Goal: Task Accomplishment & Management: Complete application form

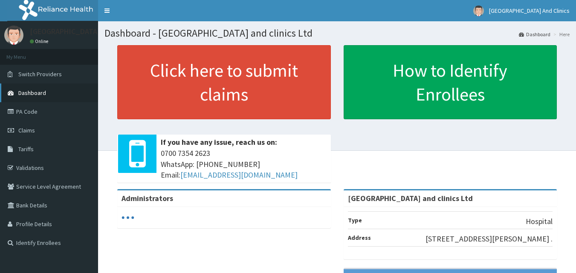
click at [26, 92] on span "Dashboard" at bounding box center [32, 93] width 28 height 8
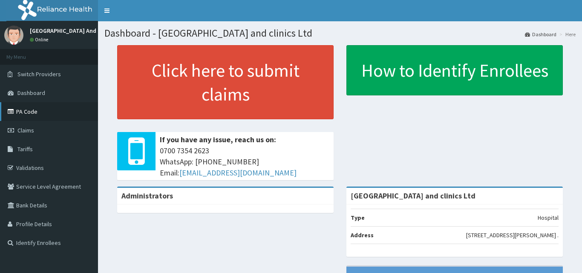
click at [25, 114] on link "PA Code" at bounding box center [49, 111] width 98 height 19
click at [28, 110] on link "PA Code" at bounding box center [49, 111] width 98 height 19
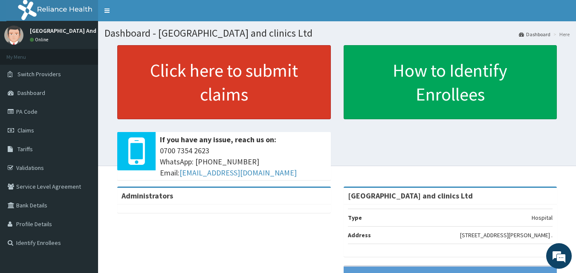
click at [205, 70] on link "Click here to submit claims" at bounding box center [224, 82] width 214 height 74
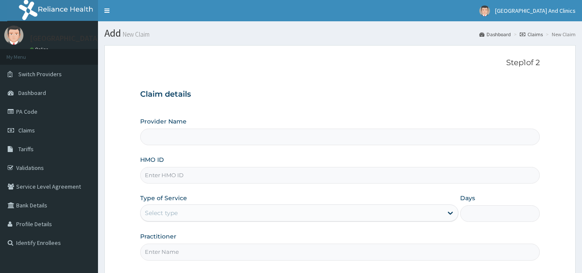
type input "[GEOGRAPHIC_DATA] and clinics Ltd"
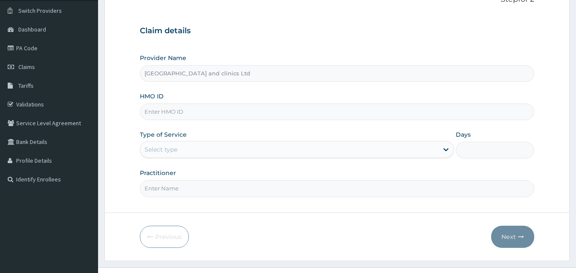
scroll to position [80, 0]
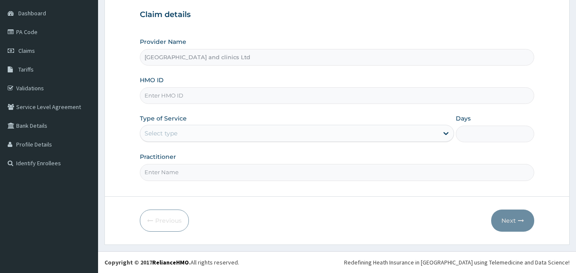
click at [191, 96] on input "HMO ID" at bounding box center [337, 95] width 395 height 17
paste input "IOB/10014/A"
type input "IOB/10014/A"
click at [210, 135] on div "Select type" at bounding box center [289, 134] width 298 height 14
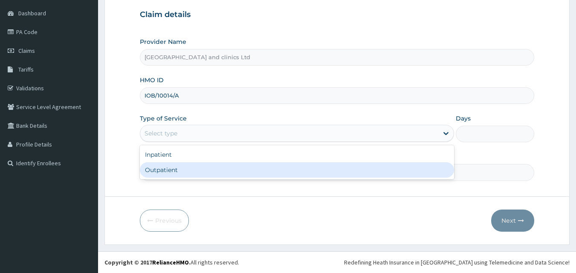
click at [184, 169] on div "Outpatient" at bounding box center [297, 169] width 314 height 15
type input "1"
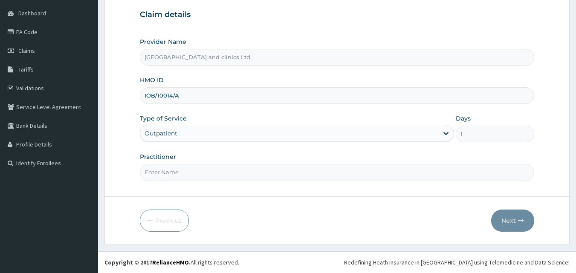
click at [185, 170] on input "Practitioner" at bounding box center [337, 172] width 395 height 17
type input "DR TENDER"
click at [519, 222] on icon "button" at bounding box center [521, 221] width 6 height 6
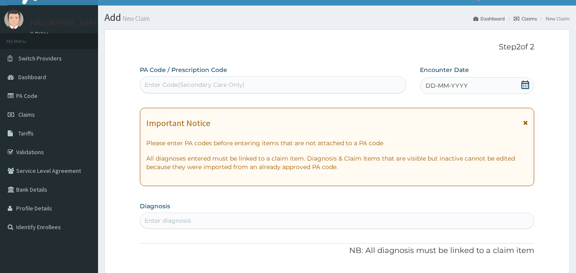
scroll to position [0, 0]
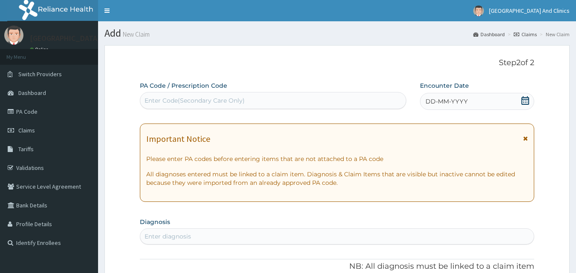
click at [178, 99] on div "Enter Code(Secondary Care Only)" at bounding box center [194, 100] width 100 height 9
paste input "PA/B1C355"
type input "PA/B1C355"
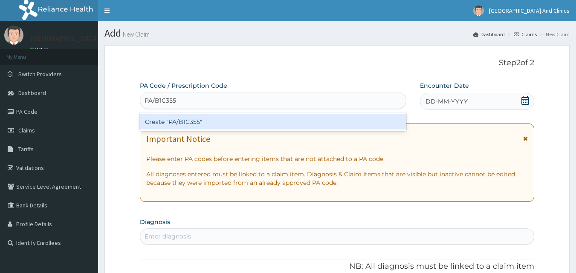
click at [213, 124] on div "Create "PA/B1C355"" at bounding box center [273, 121] width 267 height 15
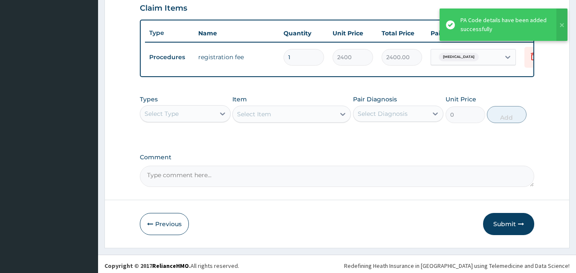
scroll to position [307, 0]
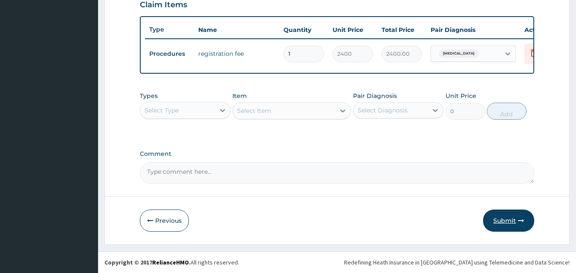
click at [502, 219] on button "Submit" at bounding box center [508, 221] width 51 height 22
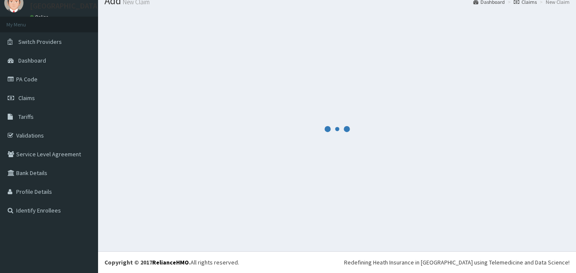
scroll to position [32, 0]
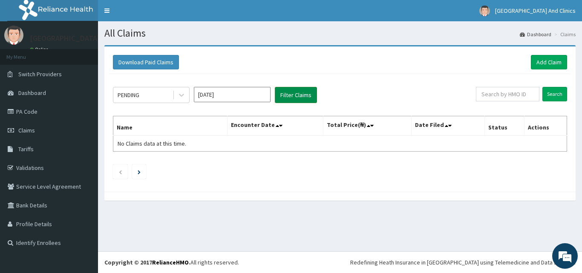
click at [295, 94] on button "Filter Claims" at bounding box center [296, 95] width 42 height 16
click at [182, 97] on icon at bounding box center [181, 95] width 9 height 9
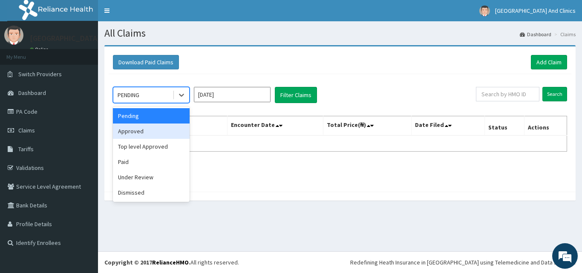
click at [139, 133] on div "Approved" at bounding box center [151, 131] width 77 height 15
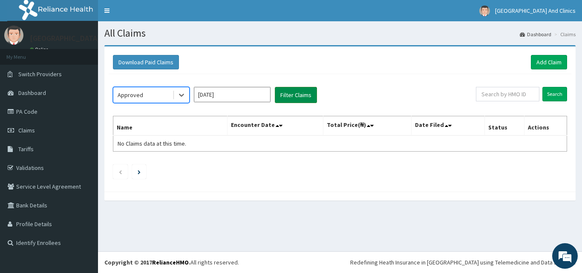
click at [301, 97] on button "Filter Claims" at bounding box center [296, 95] width 42 height 16
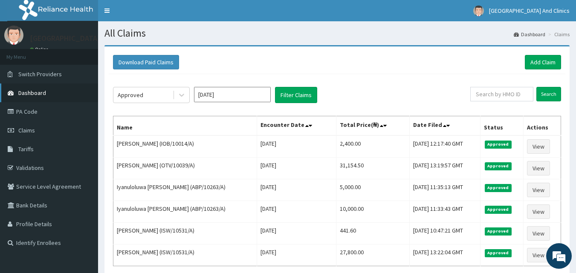
click at [30, 94] on span "Dashboard" at bounding box center [32, 93] width 28 height 8
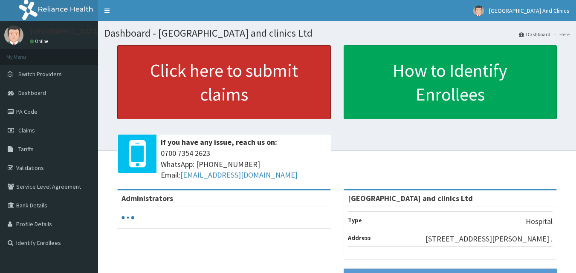
click at [214, 73] on link "Click here to submit claims" at bounding box center [224, 82] width 214 height 74
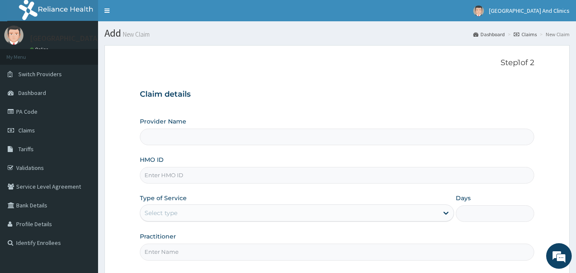
type input "[GEOGRAPHIC_DATA] and clinics Ltd"
click at [183, 176] on input "HMO ID" at bounding box center [337, 175] width 395 height 17
paste input "IOB/10014/A"
type input "IOB/10014/A"
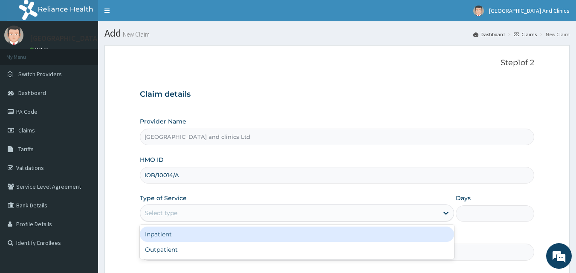
click at [249, 213] on div "Select type" at bounding box center [289, 213] width 298 height 14
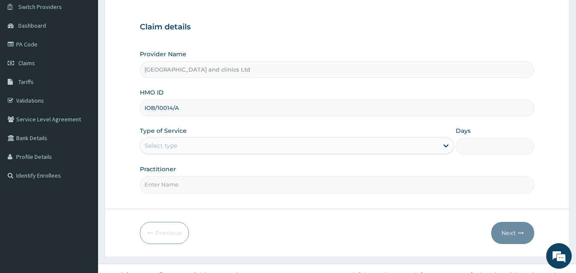
scroll to position [80, 0]
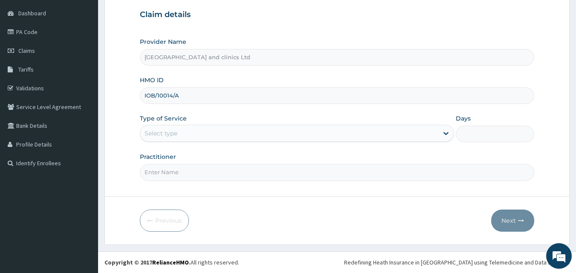
click at [187, 133] on div "Select type" at bounding box center [289, 134] width 298 height 14
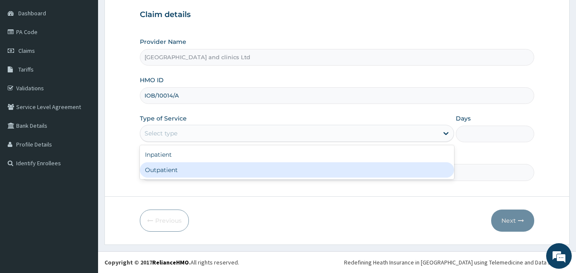
click at [168, 174] on div "Outpatient" at bounding box center [297, 169] width 314 height 15
type input "1"
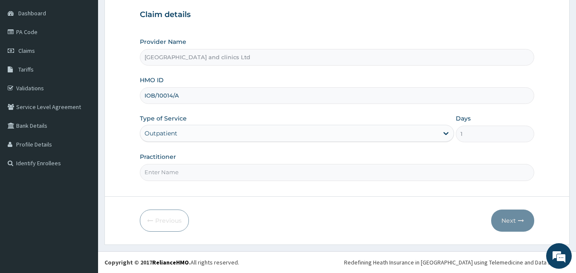
click at [168, 172] on input "Practitioner" at bounding box center [337, 172] width 395 height 17
type input "DR TENDER"
click at [506, 223] on button "Next" at bounding box center [512, 221] width 43 height 22
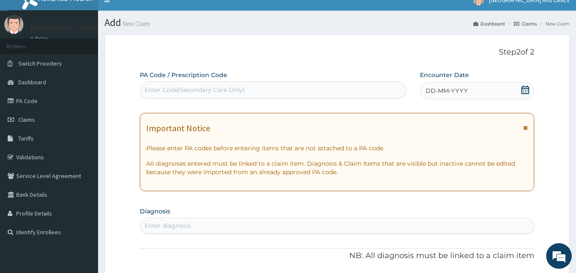
scroll to position [0, 0]
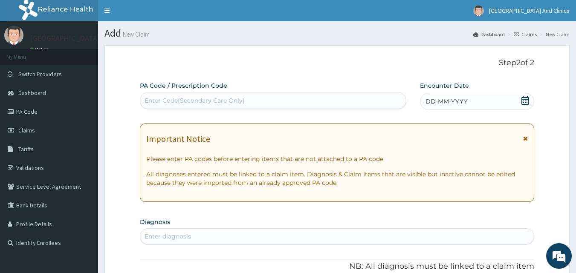
click at [200, 100] on div "Enter Code(Secondary Care Only)" at bounding box center [194, 100] width 100 height 9
paste input "PA/6754DD"
type input "PA/6754DD"
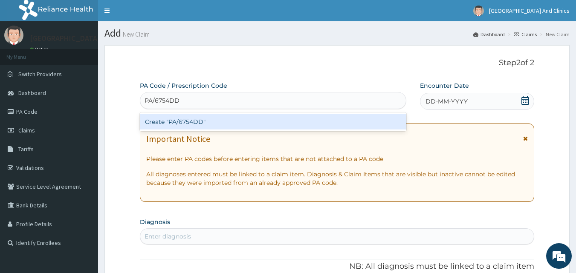
click at [297, 123] on div "Create "PA/6754DD"" at bounding box center [273, 121] width 267 height 15
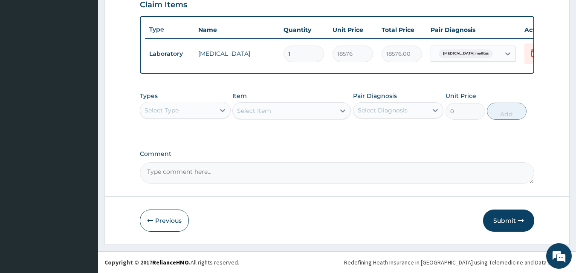
scroll to position [307, 0]
click at [501, 217] on button "Submit" at bounding box center [508, 221] width 51 height 22
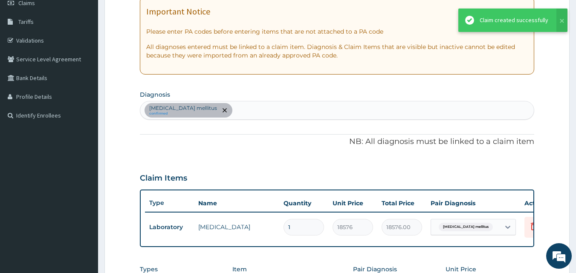
scroll to position [94, 0]
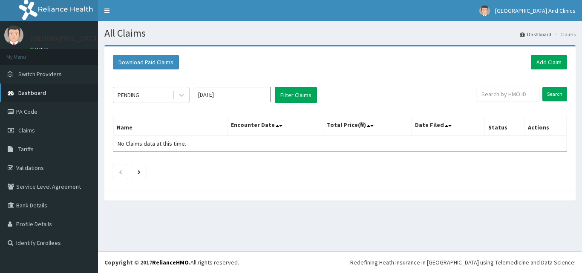
click at [27, 93] on span "Dashboard" at bounding box center [32, 93] width 28 height 8
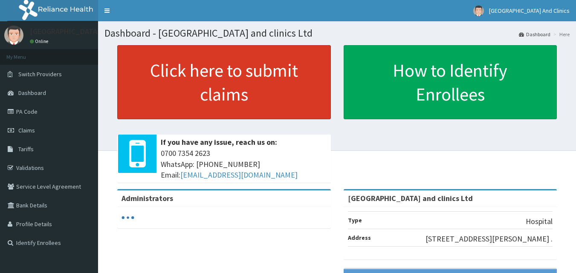
click at [240, 72] on link "Click here to submit claims" at bounding box center [224, 82] width 214 height 74
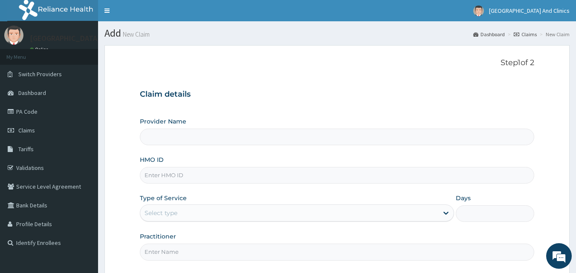
type input "[GEOGRAPHIC_DATA] and clinics Ltd"
click at [174, 173] on input "HMO ID" at bounding box center [337, 175] width 395 height 17
paste input "IOB/10014/A"
type input "IOB/10014/A"
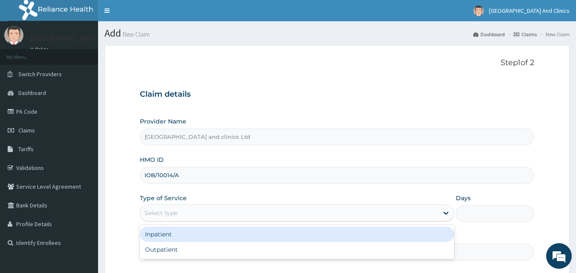
click at [218, 212] on div "Select type" at bounding box center [289, 213] width 298 height 14
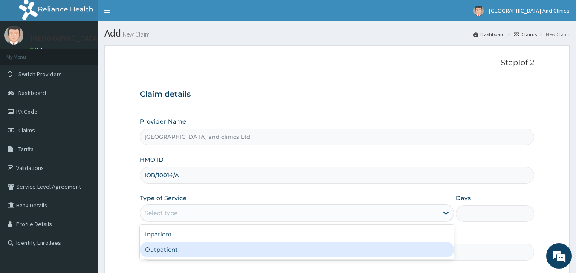
click at [175, 249] on div "Outpatient" at bounding box center [297, 249] width 314 height 15
type input "1"
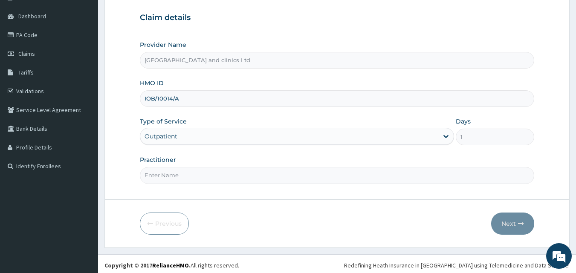
scroll to position [80, 0]
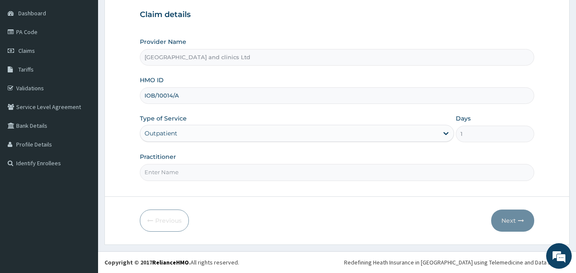
click at [239, 173] on input "Practitioner" at bounding box center [337, 172] width 395 height 17
type input "DR TENDER"
click at [512, 226] on button "Next" at bounding box center [512, 221] width 43 height 22
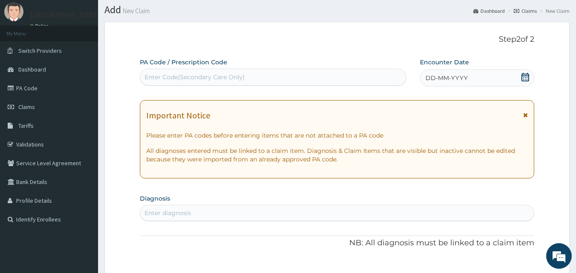
scroll to position [0, 0]
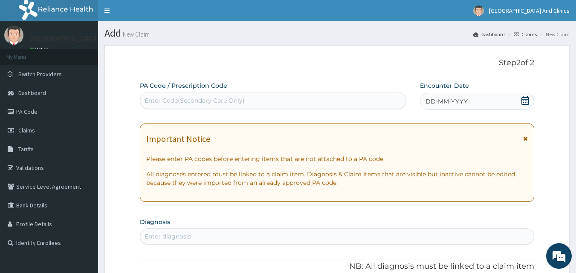
click at [202, 99] on div "Enter Code(Secondary Care Only)" at bounding box center [194, 100] width 100 height 9
paste input "PA/B741CC"
type input "PA/B741CC"
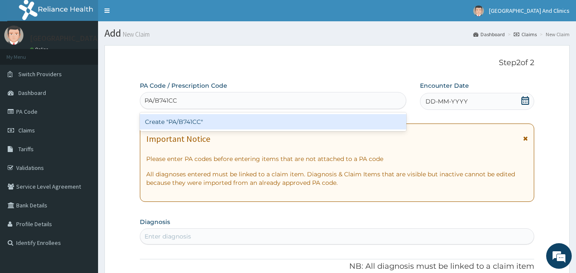
click at [227, 119] on div "Create "PA/B741CC"" at bounding box center [273, 121] width 267 height 15
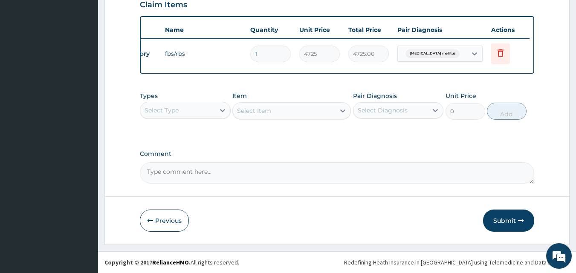
scroll to position [307, 0]
click at [505, 220] on button "Submit" at bounding box center [508, 221] width 51 height 22
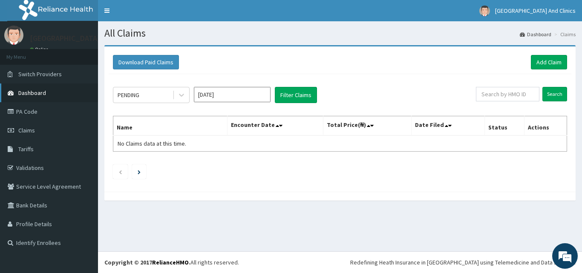
click at [30, 93] on span "Dashboard" at bounding box center [32, 93] width 28 height 8
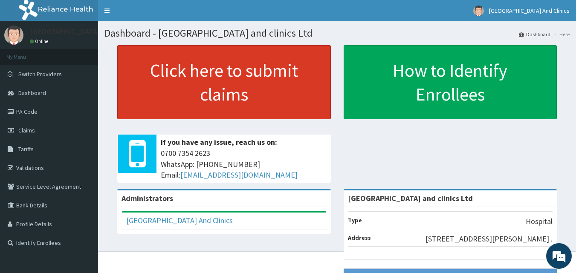
click at [229, 69] on link "Click here to submit claims" at bounding box center [224, 82] width 214 height 74
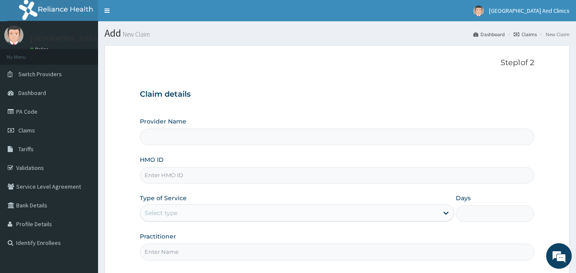
type input "[GEOGRAPHIC_DATA] and clinics Ltd"
click at [194, 176] on input "HMO ID" at bounding box center [337, 175] width 395 height 17
paste input "IOB/10014/A"
type input "IOB/10014/A"
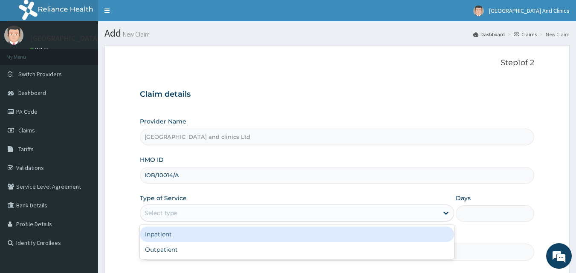
click at [187, 213] on div "Select type" at bounding box center [289, 213] width 298 height 14
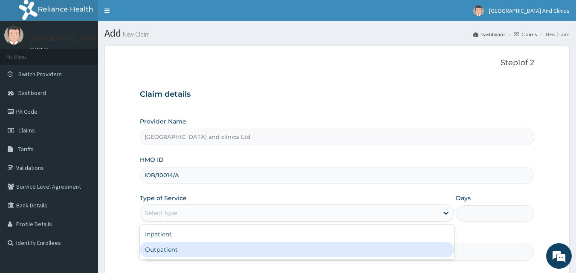
click at [160, 253] on div "Outpatient" at bounding box center [297, 249] width 314 height 15
type input "1"
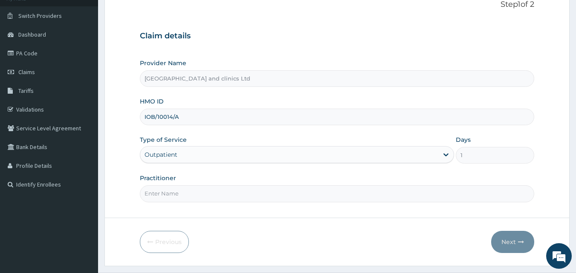
scroll to position [80, 0]
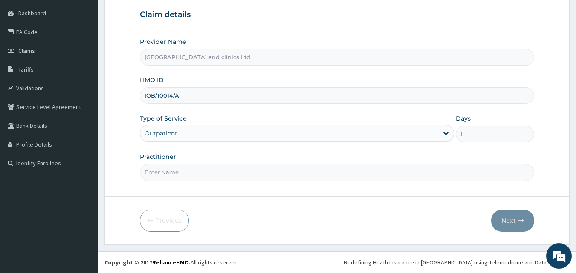
click at [191, 174] on input "Practitioner" at bounding box center [337, 172] width 395 height 17
type input "DR TENDER"
click at [514, 221] on button "Next" at bounding box center [512, 221] width 43 height 22
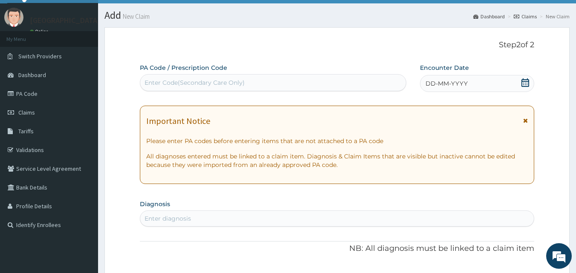
scroll to position [0, 0]
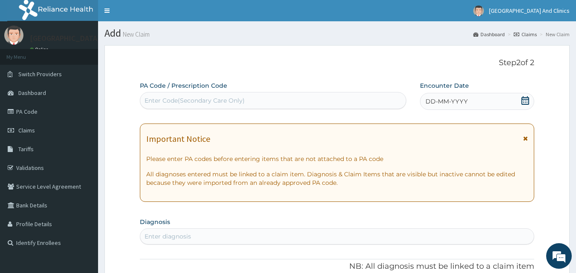
click at [186, 98] on div "Enter Code(Secondary Care Only)" at bounding box center [194, 100] width 100 height 9
paste input "PA/24061A"
type input "PA/24061A"
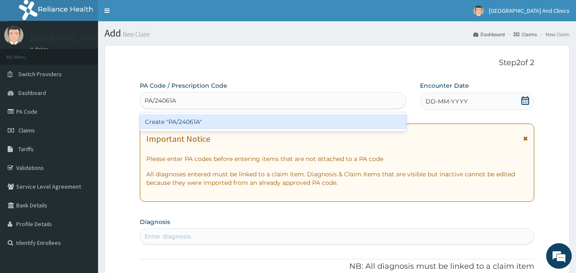
click at [250, 120] on div "Create "PA/24061A"" at bounding box center [273, 121] width 267 height 15
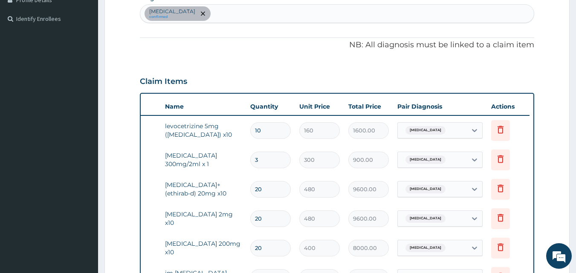
scroll to position [213, 0]
